Goal: Task Accomplishment & Management: Manage account settings

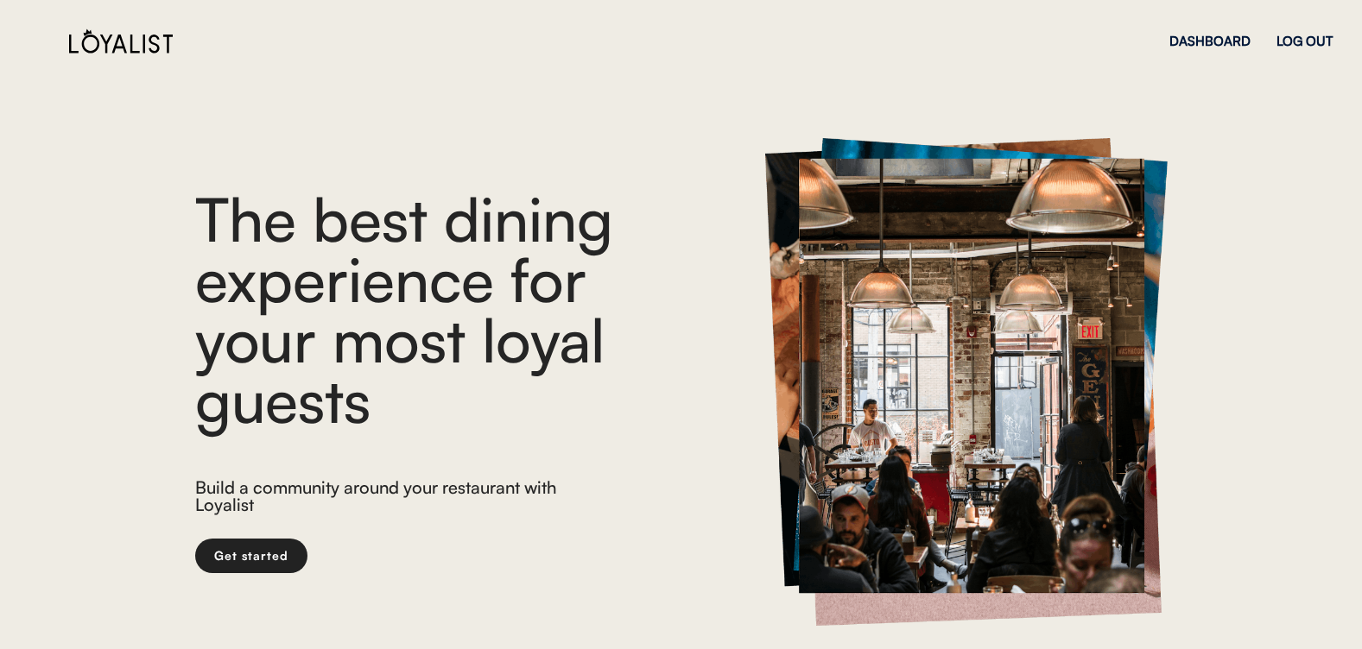
click at [1304, 47] on div "LOG OUT" at bounding box center [1304, 41] width 56 height 13
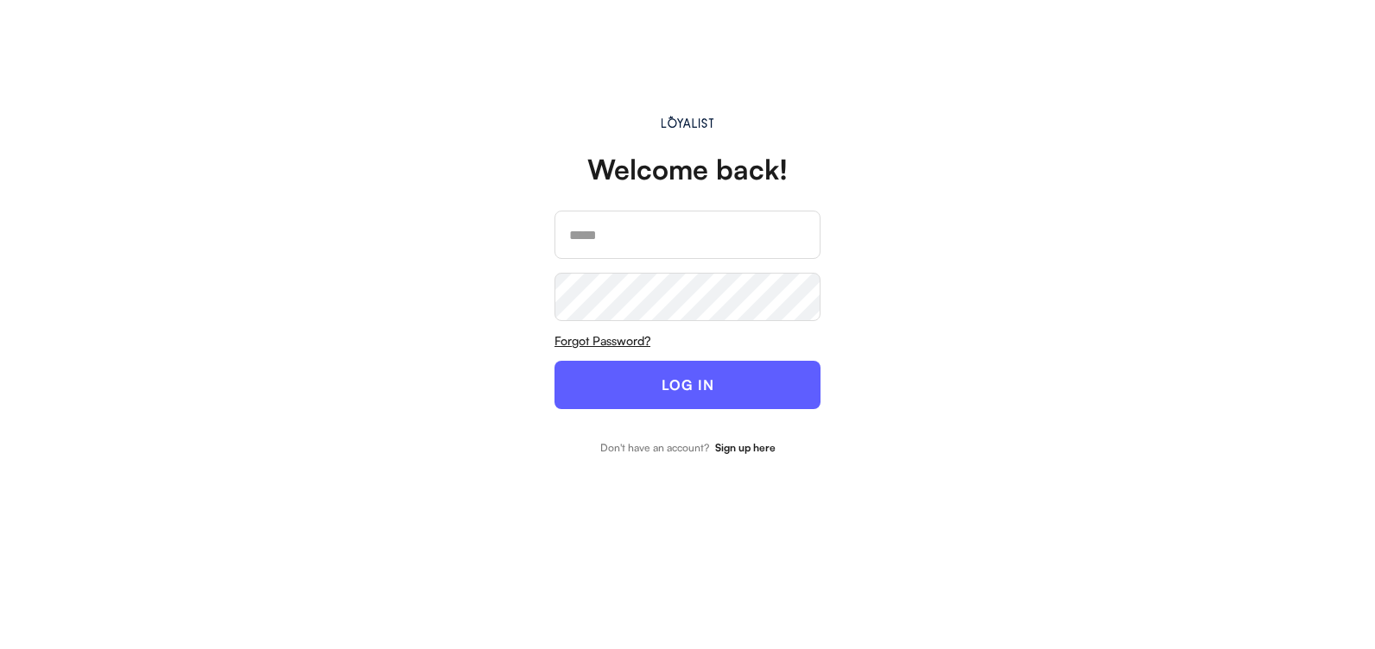
click at [669, 246] on input "email" at bounding box center [687, 235] width 266 height 48
type input "**********"
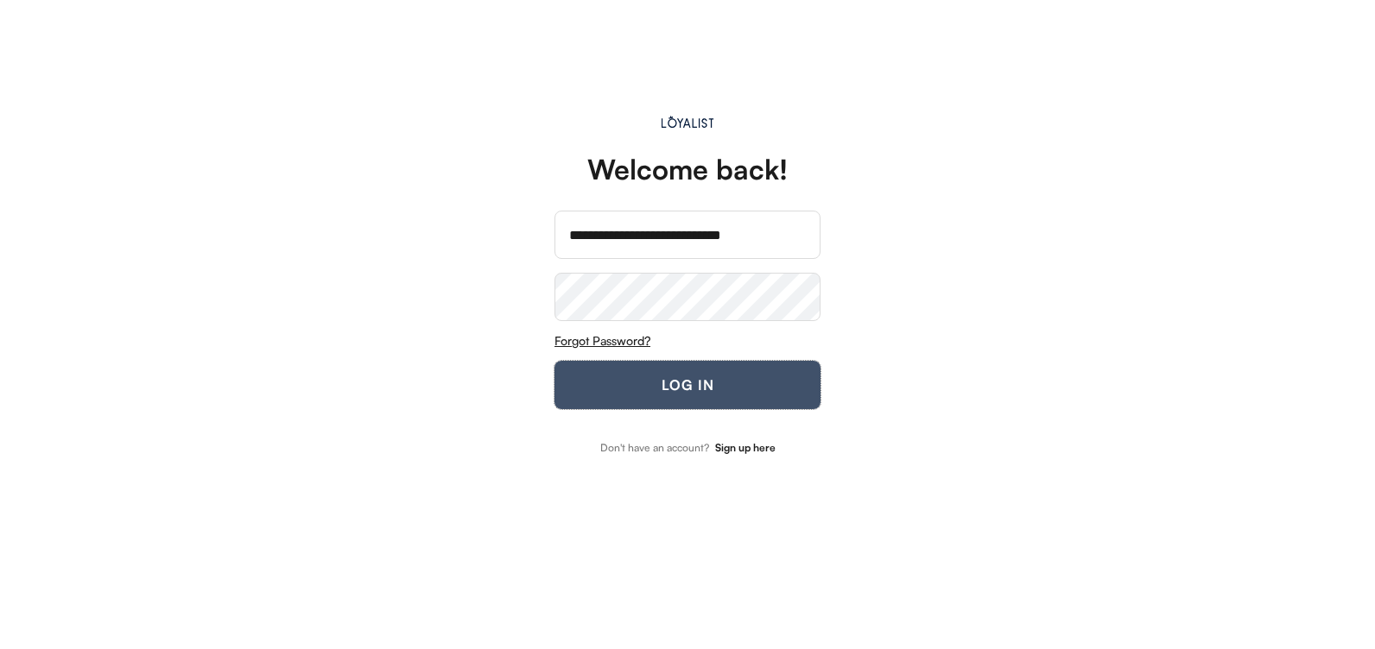
click at [593, 378] on button "LOG IN" at bounding box center [687, 385] width 266 height 48
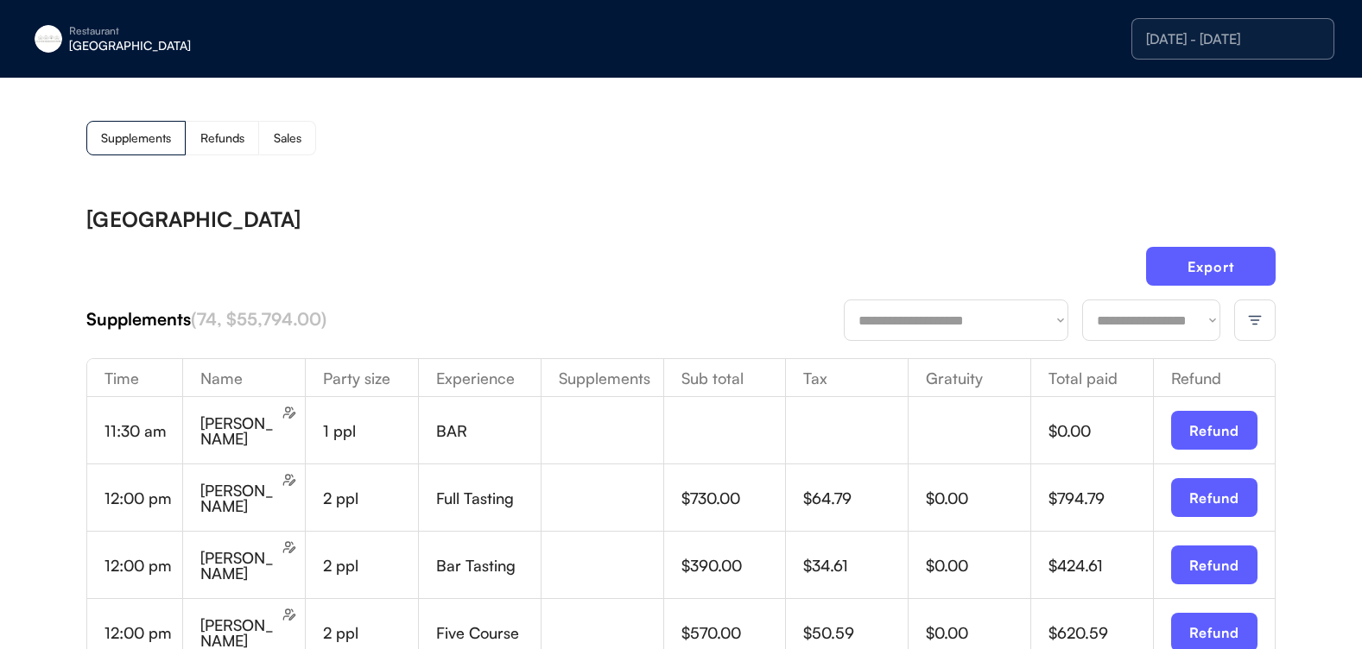
click at [1254, 318] on img at bounding box center [1255, 321] width 16 height 16
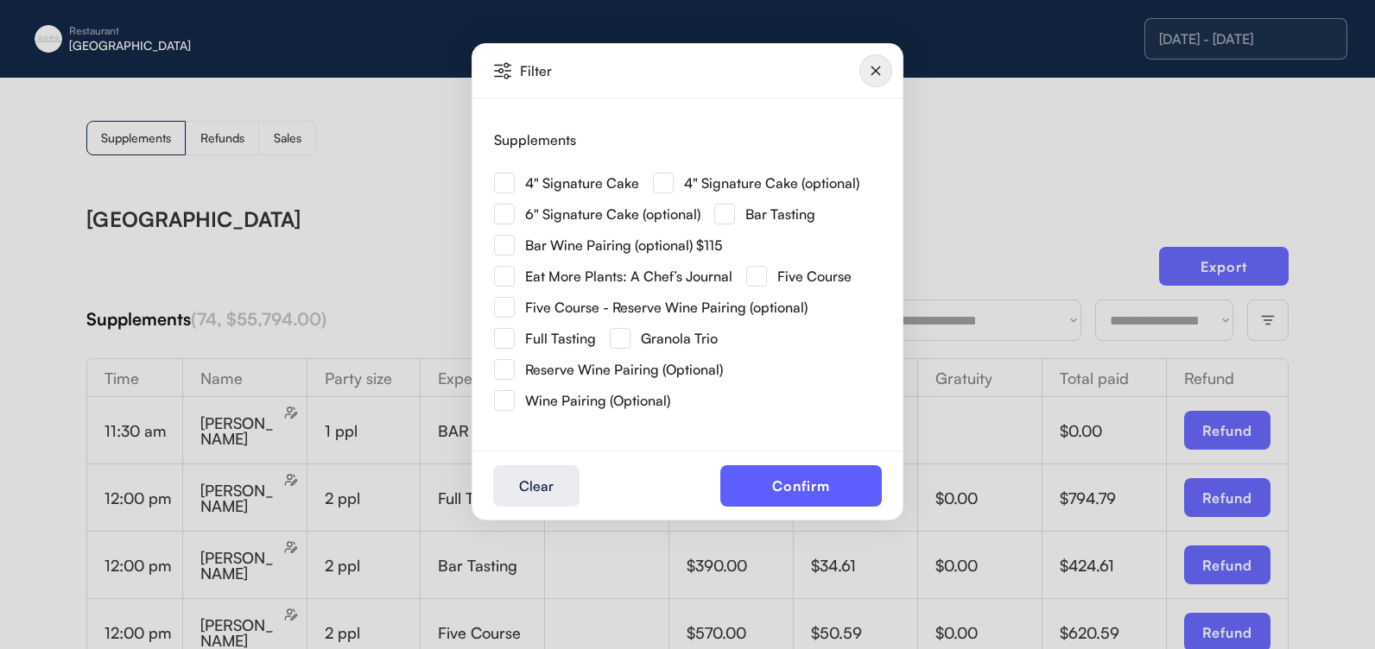
click at [513, 179] on img at bounding box center [504, 183] width 21 height 21
click at [782, 483] on button "Confirm" at bounding box center [800, 485] width 161 height 41
